Goal: Navigation & Orientation: Find specific page/section

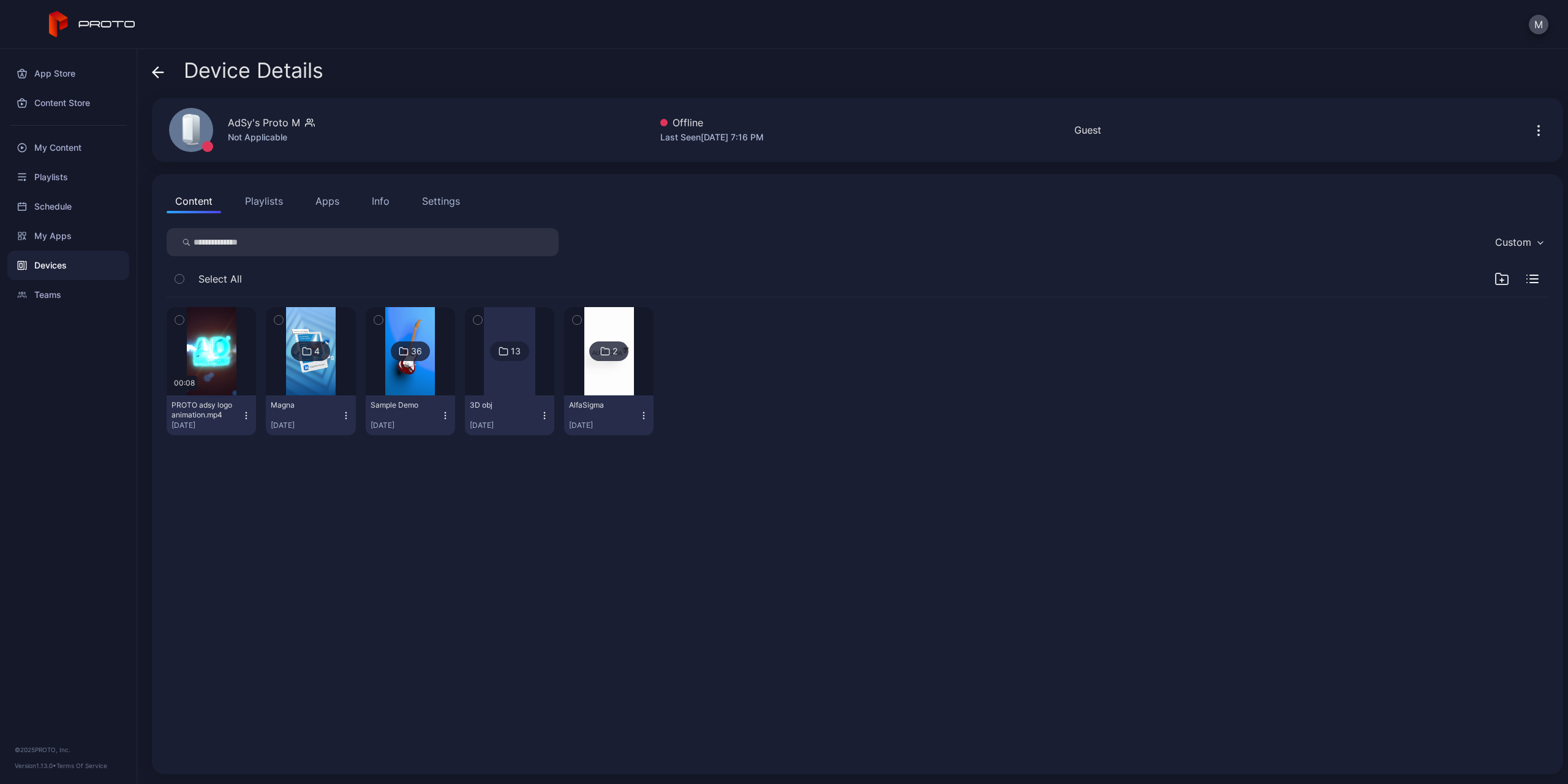
click at [156, 76] on icon at bounding box center [156, 72] width 5 height 10
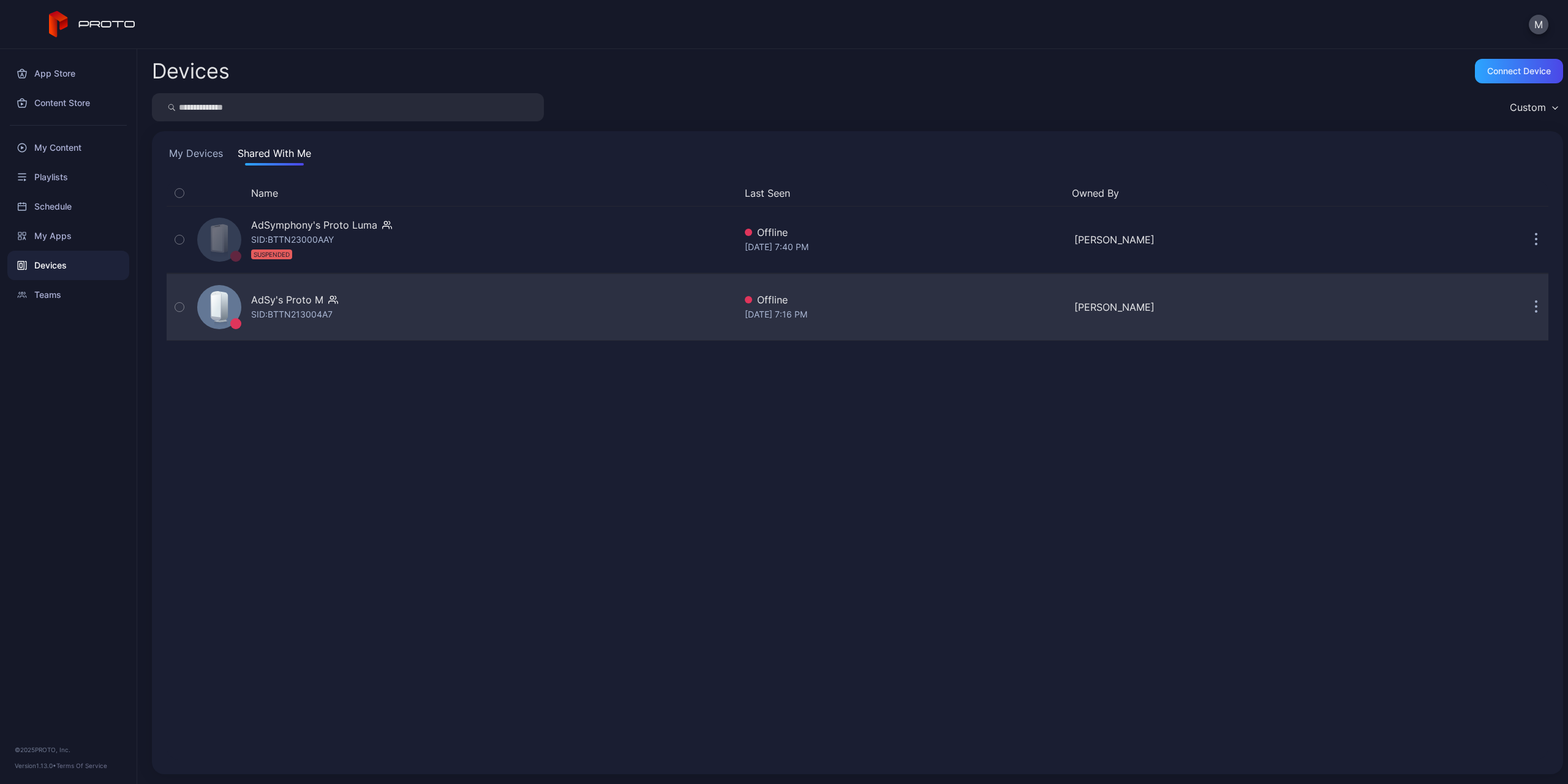
click at [396, 300] on div "AdSy's Proto M SID: BTTN213004A7" at bounding box center [464, 307] width 543 height 61
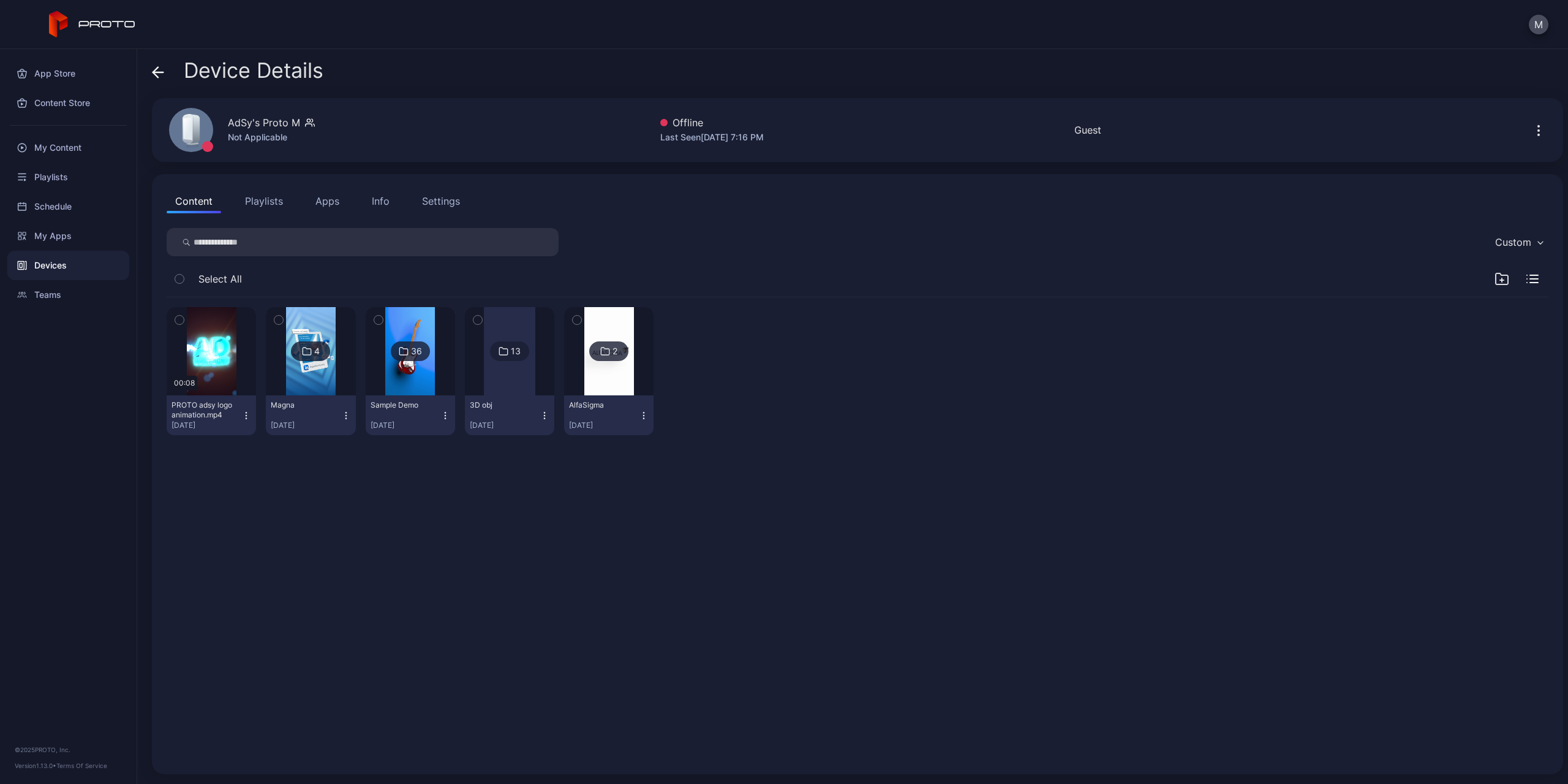
click at [266, 206] on button "Playlists" at bounding box center [264, 200] width 55 height 25
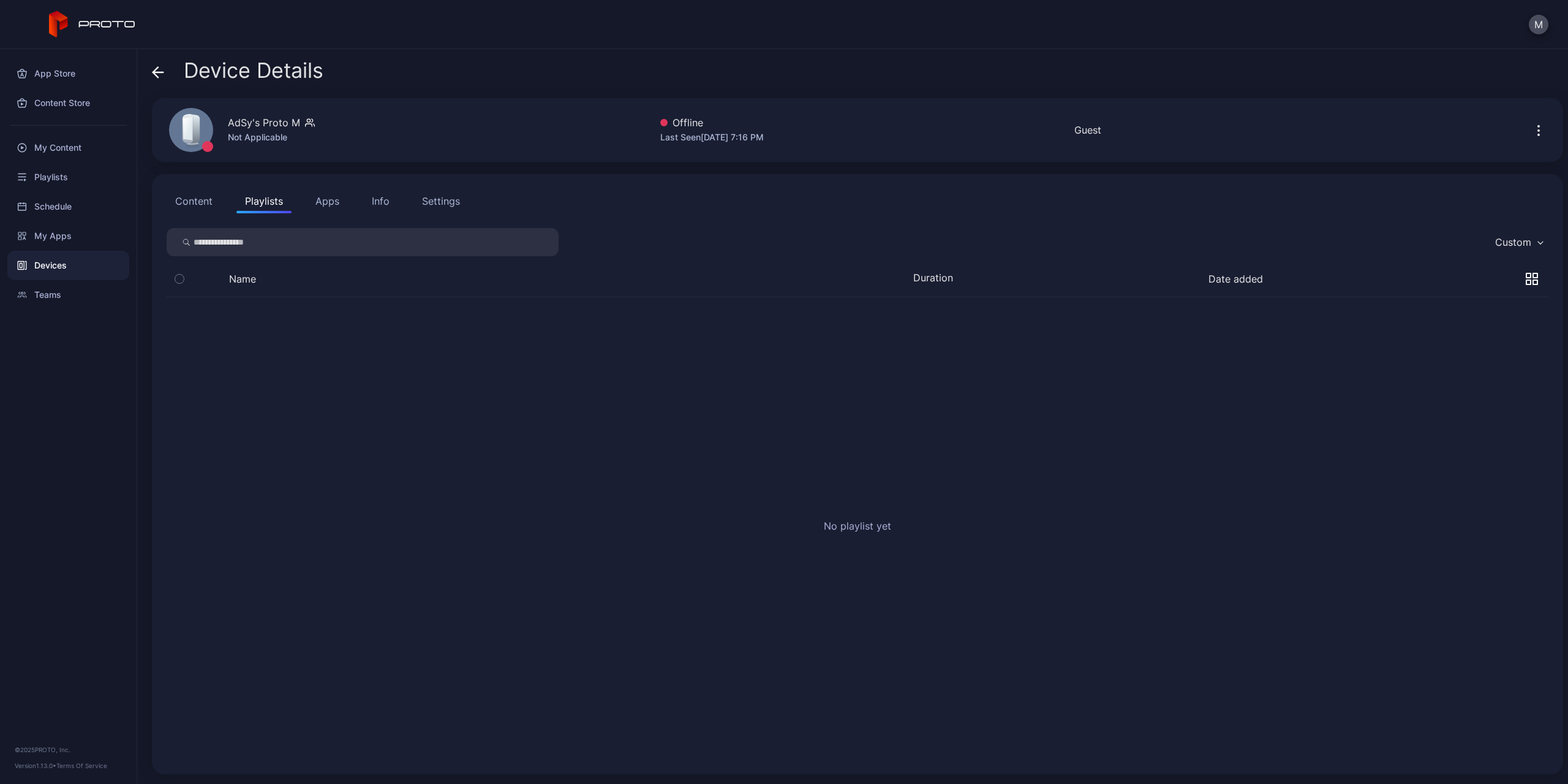
click at [206, 200] on button "Content" at bounding box center [194, 200] width 55 height 25
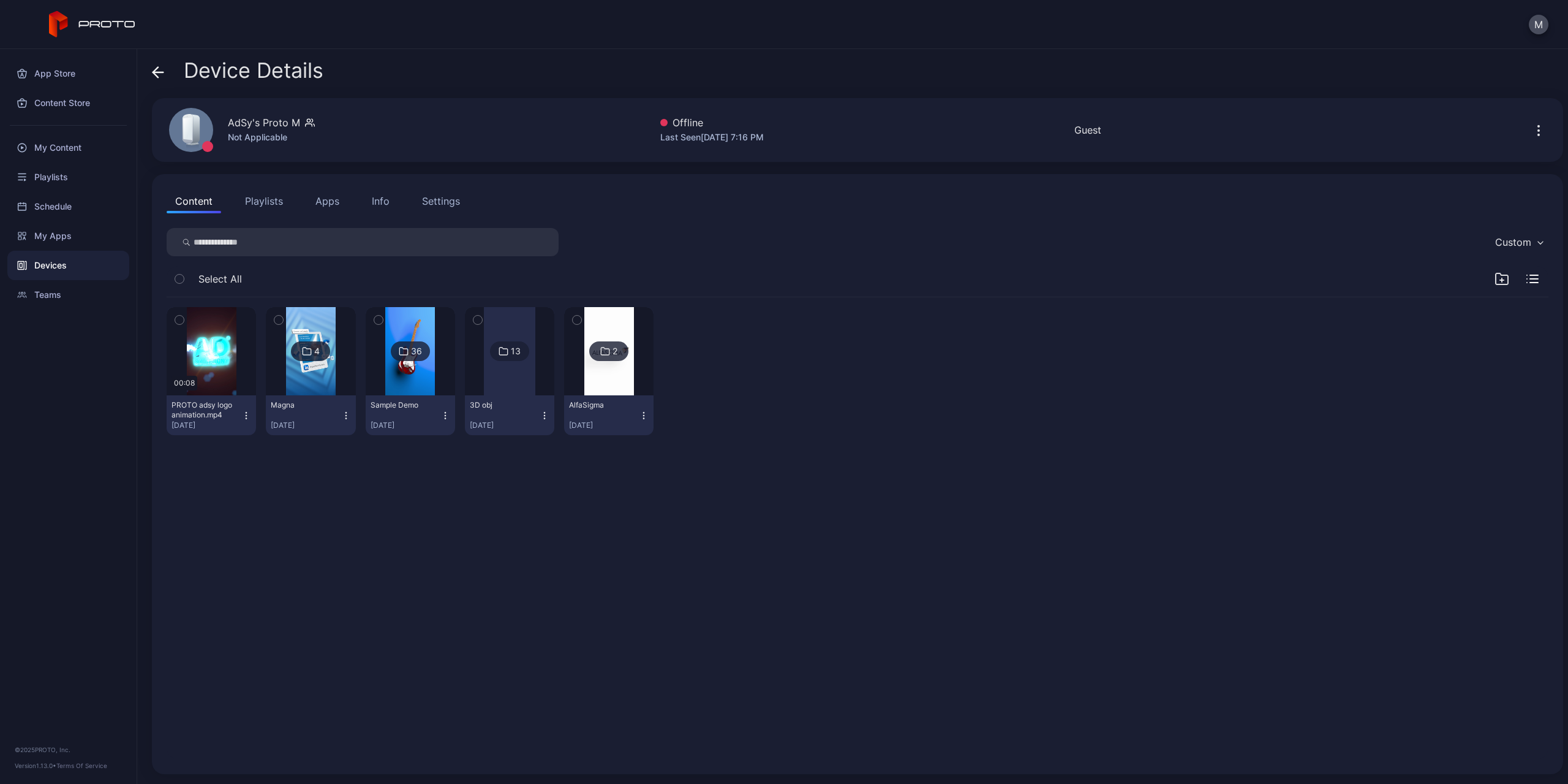
click at [147, 64] on div "Device Details AdSy's Proto M Not Applicable Offline Last Seen [DATE] 7:16 PM G…" at bounding box center [853, 417] width 1431 height 735
click at [154, 67] on icon at bounding box center [158, 72] width 12 height 12
